Goal: Information Seeking & Learning: Learn about a topic

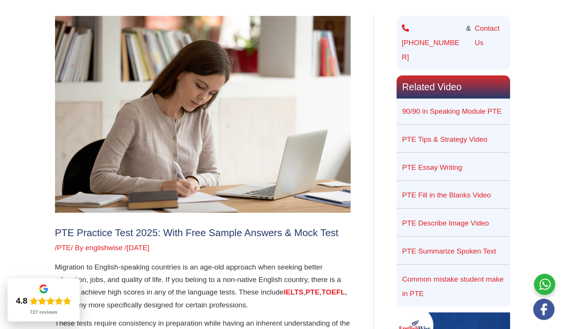
scroll to position [90, 0]
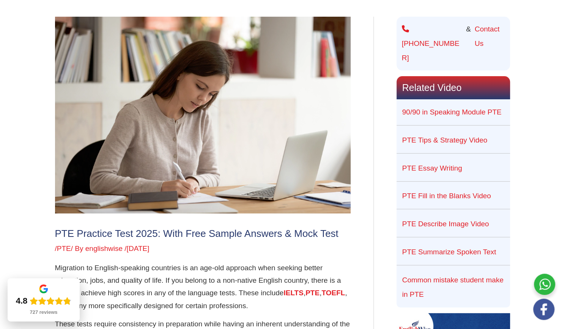
click at [418, 164] on link "PTE Essay Writing" at bounding box center [432, 168] width 60 height 8
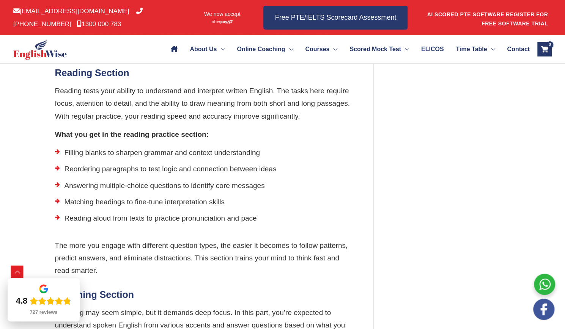
scroll to position [1288, 0]
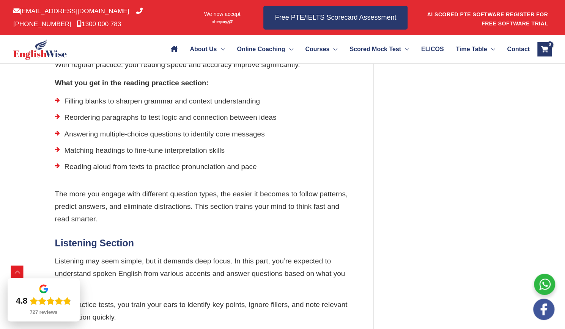
click at [165, 144] on li "Answering multiple-choice questions to identify core messages" at bounding box center [203, 136] width 296 height 16
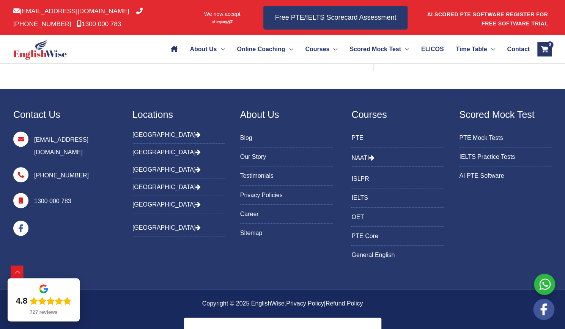
scroll to position [1908, 0]
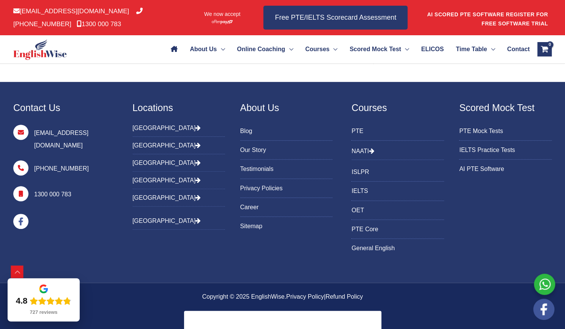
click at [488, 137] on link "PTE Mock Tests" at bounding box center [505, 131] width 93 height 13
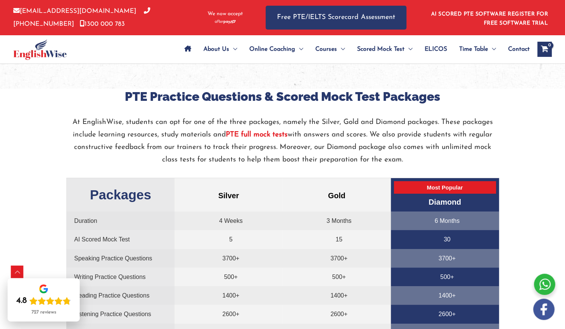
scroll to position [1510, 0]
click at [443, 192] on span "Most Popular" at bounding box center [445, 187] width 102 height 13
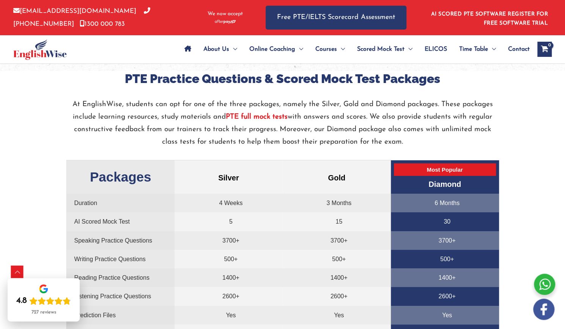
scroll to position [1529, 0]
